Goal: Check status: Check status

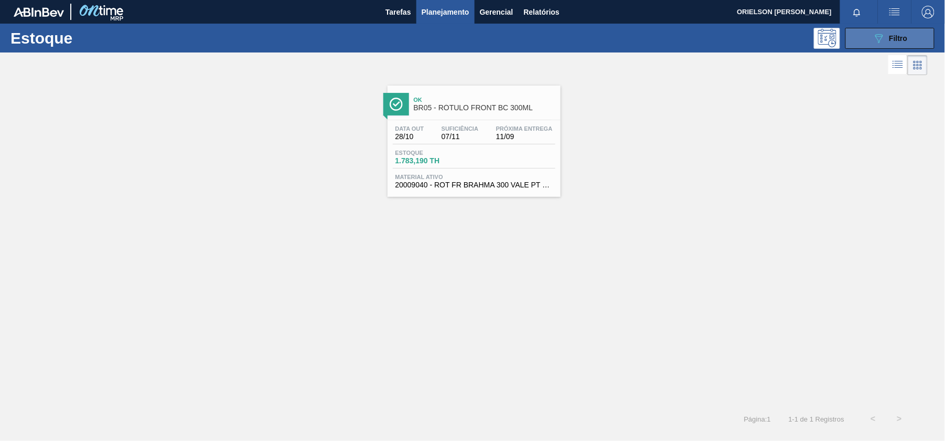
click at [890, 34] on span "Filtro" at bounding box center [899, 38] width 18 height 8
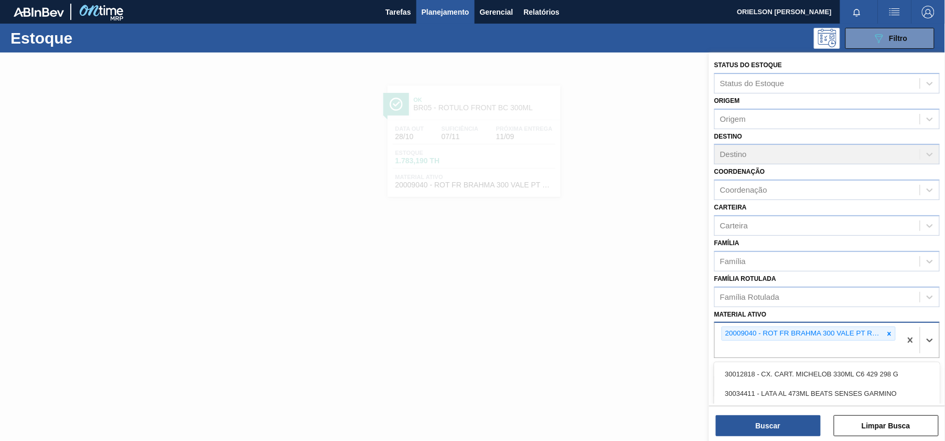
click at [785, 348] on div "20009040 - ROT FR BRAHMA 300 VALE PT REV02 CX60ML" at bounding box center [808, 340] width 186 height 35
paste ativo "30033934"
type ativo "30033934"
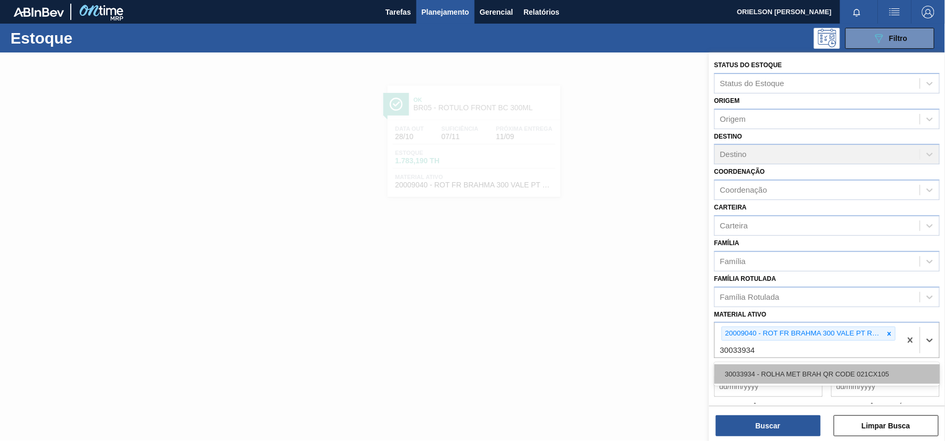
click at [792, 370] on div "30033934 - ROLHA MET BRAH QR CODE 021CX105" at bounding box center [828, 373] width 226 height 19
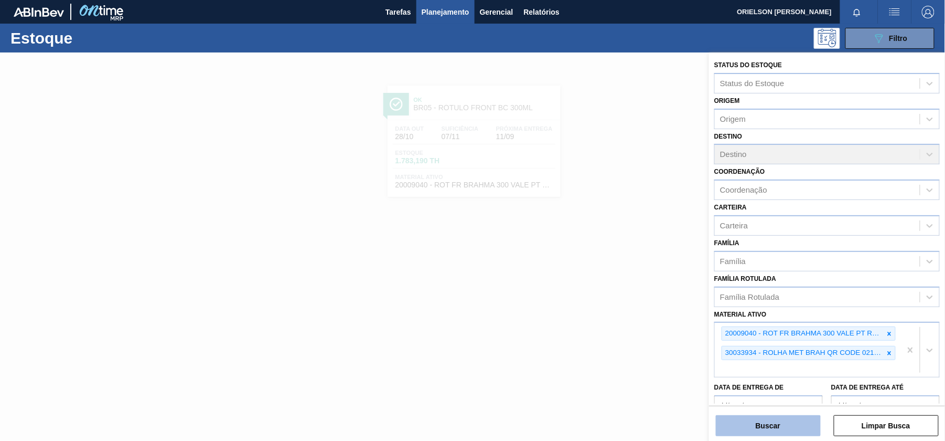
click at [800, 423] on button "Buscar" at bounding box center [768, 425] width 105 height 21
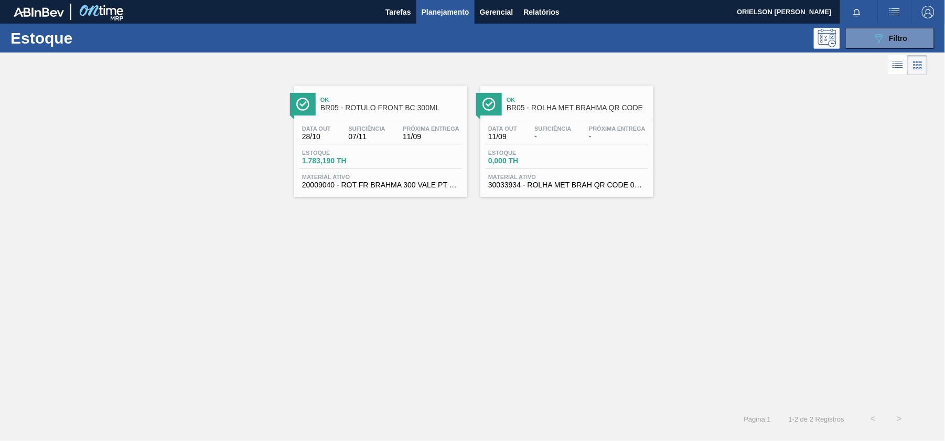
click at [540, 156] on span "Estoque" at bounding box center [524, 153] width 73 height 6
click at [897, 39] on span "Filtro" at bounding box center [899, 38] width 18 height 8
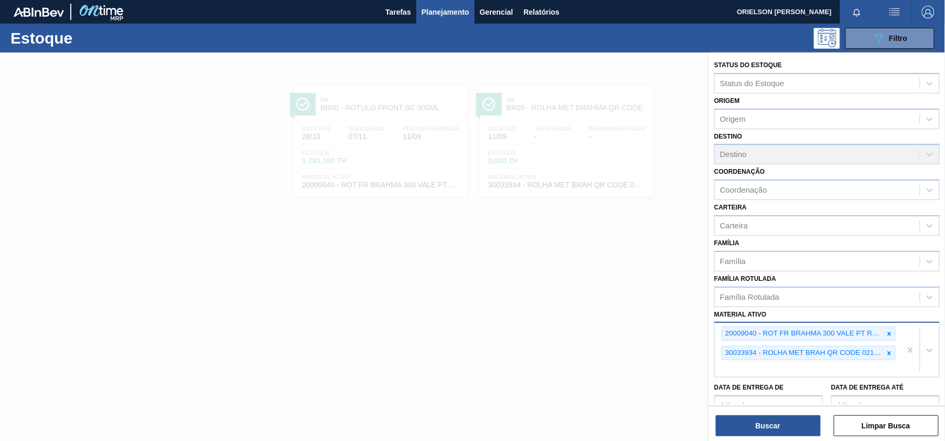
click at [813, 353] on div "30033934 - ROLHA MET BRAH QR CODE 021CX105" at bounding box center [803, 352] width 162 height 13
paste ativo "20005468"
type ativo "20005468"
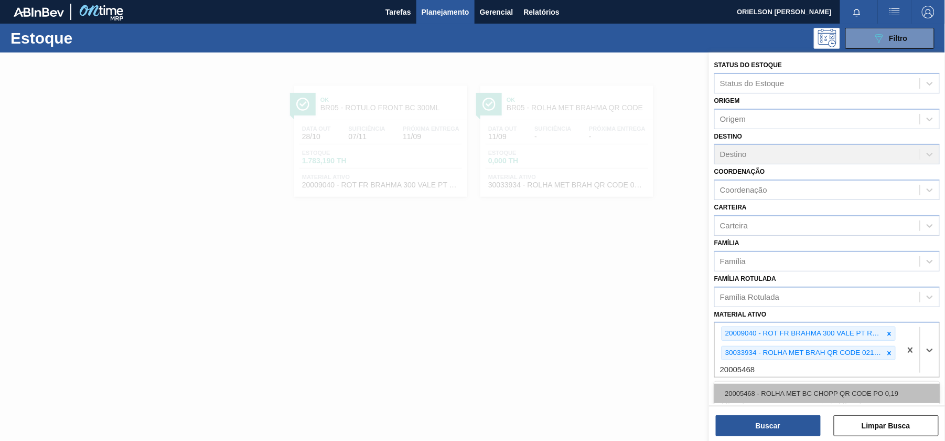
click at [808, 392] on div "20005468 - ROLHA MET BC CHOPP QR CODE PO 0,19" at bounding box center [828, 393] width 226 height 19
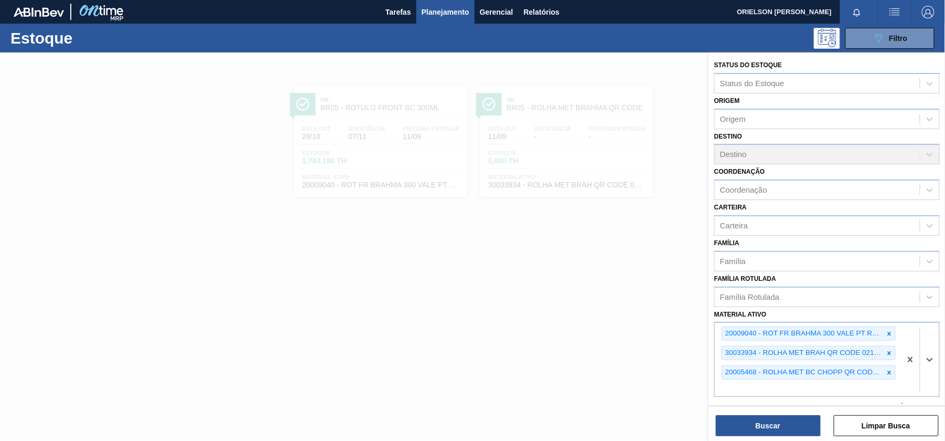
click at [794, 437] on div "Status do Estoque Status do Estoque Origem Origem Destino Destino Coordenação C…" at bounding box center [827, 247] width 236 height 390
click at [791, 422] on button "Buscar" at bounding box center [768, 425] width 105 height 21
